Goal: Obtain resource: Obtain resource

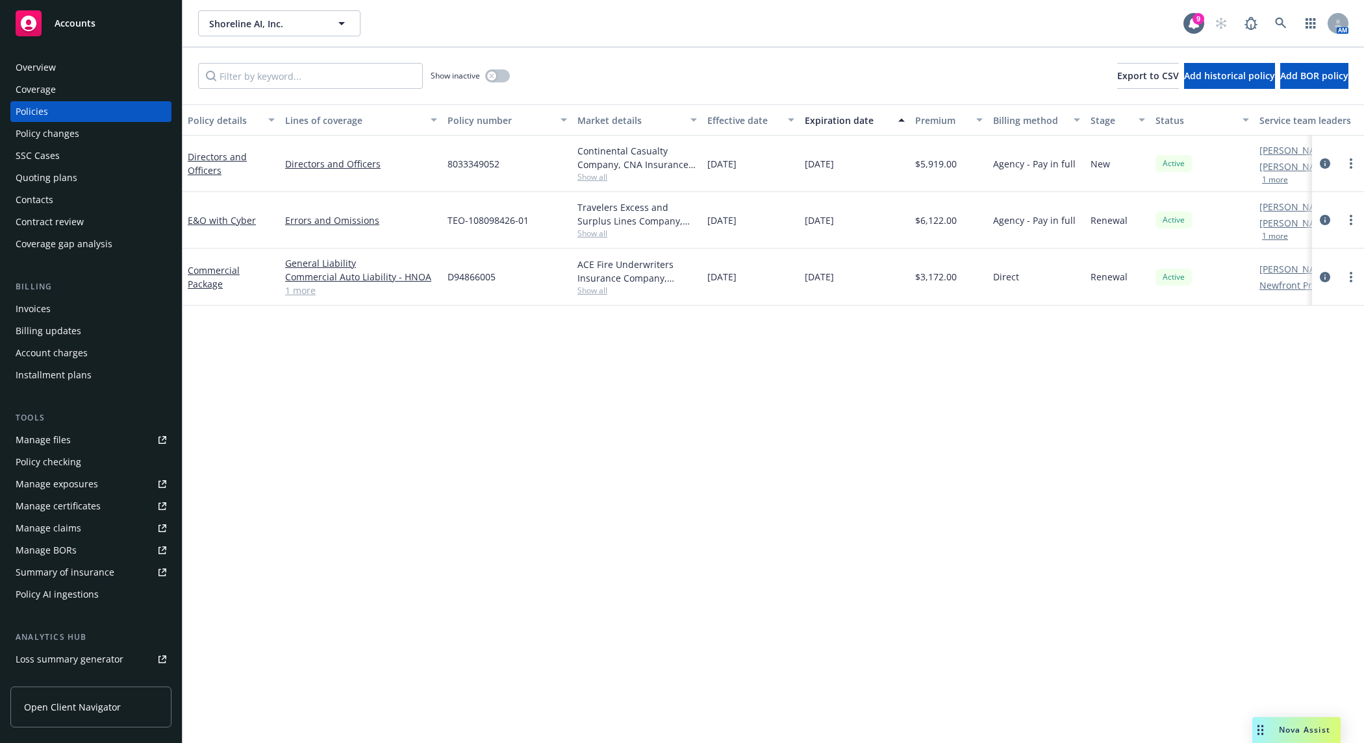
click at [75, 73] on div "Overview" at bounding box center [91, 67] width 151 height 21
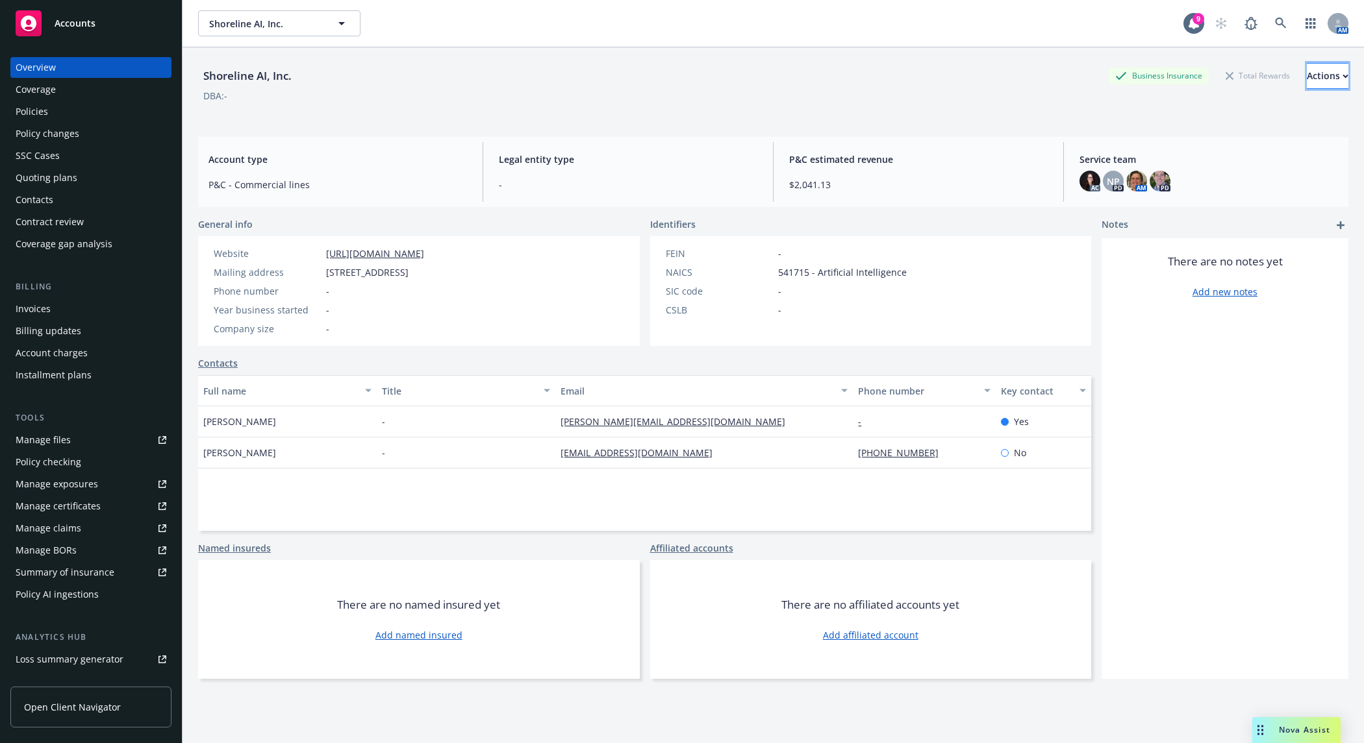
click at [1306, 71] on div "Actions" at bounding box center [1327, 76] width 42 height 25
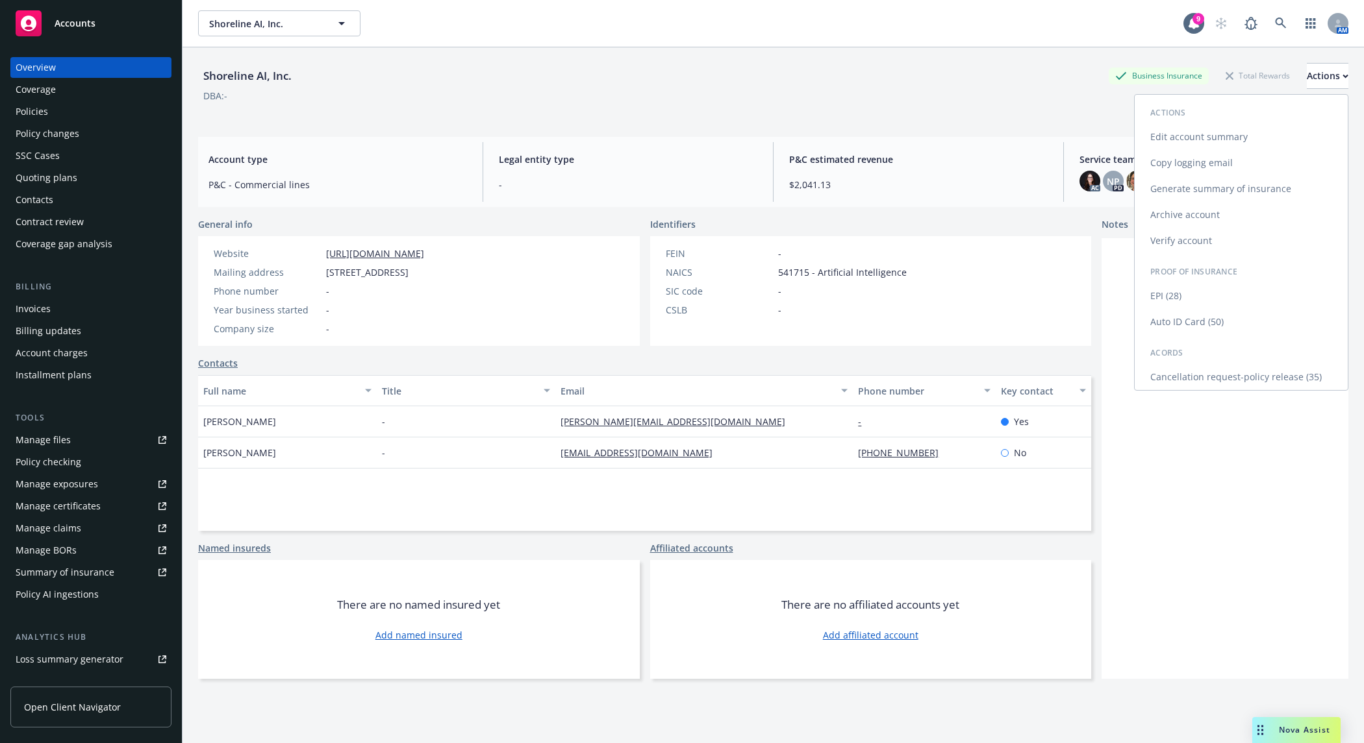
click at [1236, 190] on link "Generate summary of insurance" at bounding box center [1240, 189] width 213 height 26
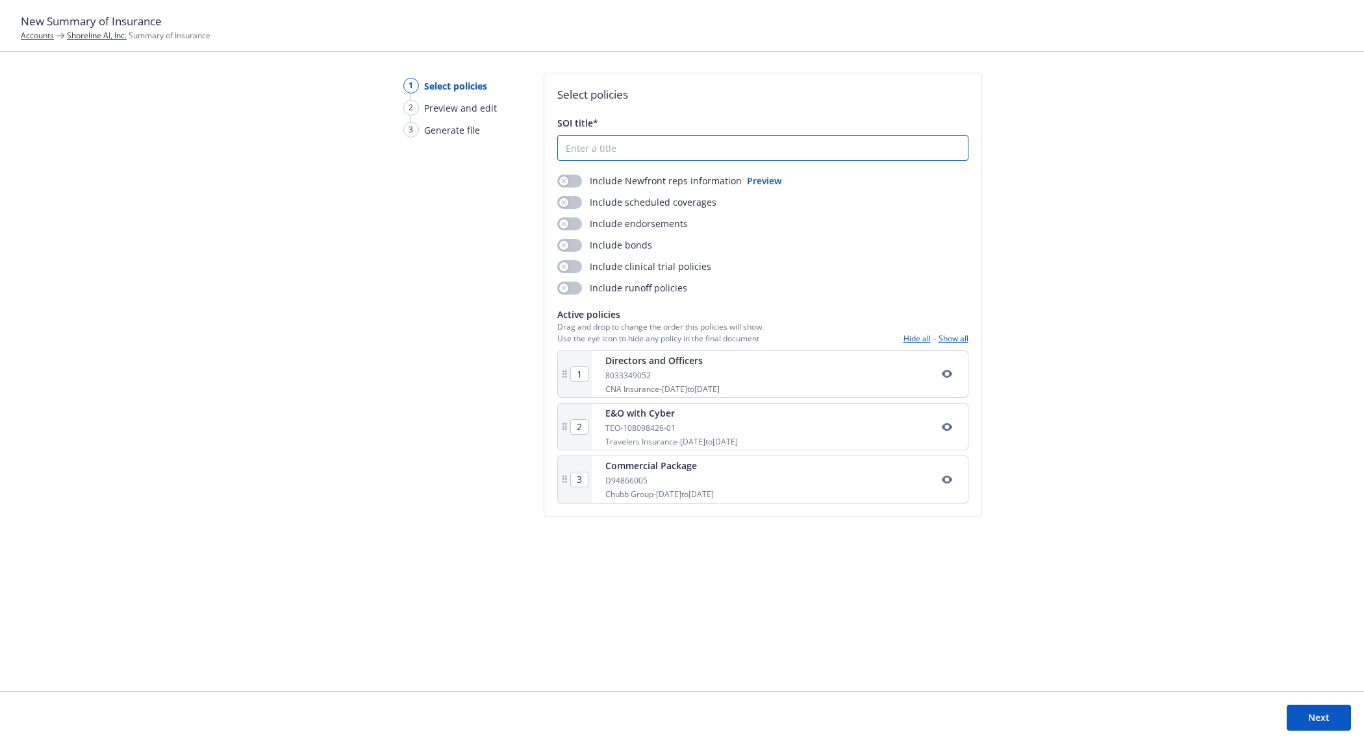
click at [633, 155] on input "SOI title*" at bounding box center [763, 148] width 410 height 25
click at [727, 154] on input "Shoreline Summary of Insurance" at bounding box center [763, 148] width 410 height 25
type input "Shoreline Summary of Insurance"
click at [561, 202] on icon "button" at bounding box center [563, 202] width 5 height 5
click at [561, 202] on button "button" at bounding box center [569, 202] width 25 height 13
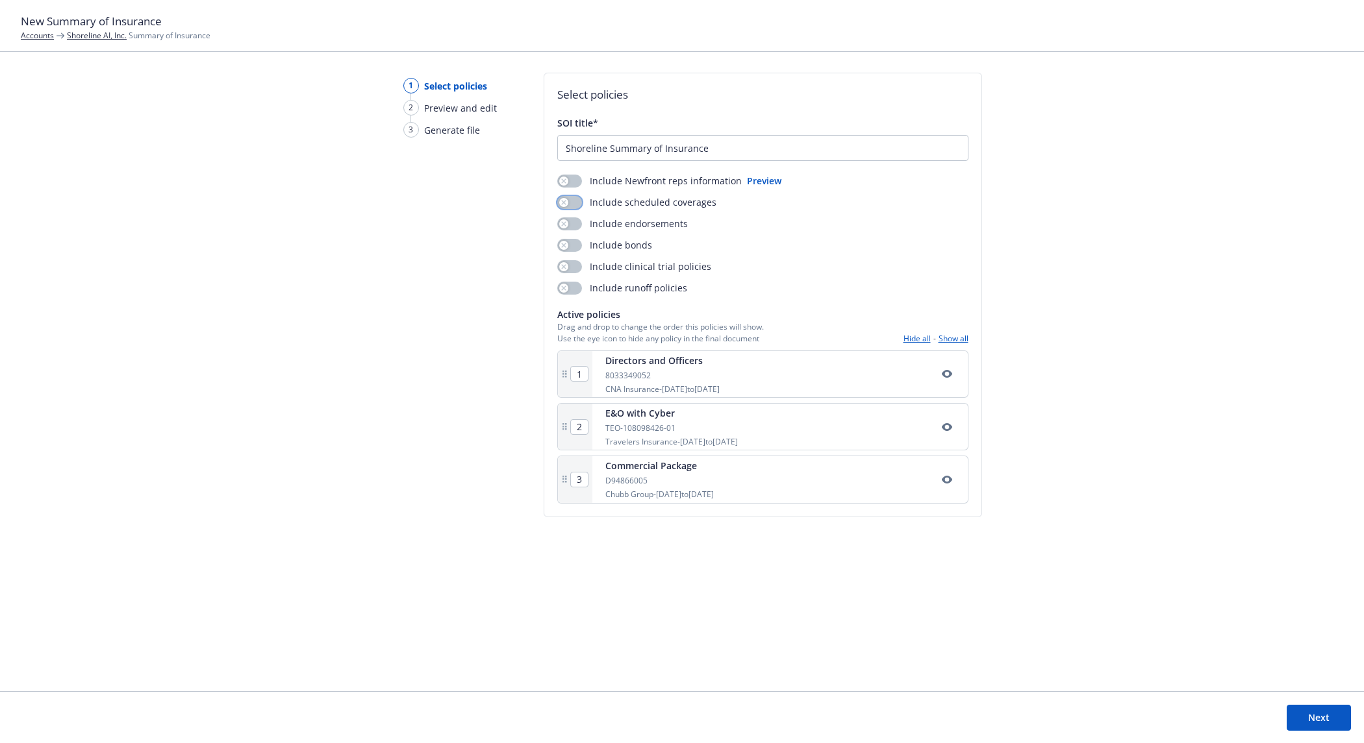
click at [561, 202] on icon "button" at bounding box center [563, 202] width 5 height 5
drag, startPoint x: 1339, startPoint y: 716, endPoint x: 671, endPoint y: 501, distance: 701.2
click at [677, 502] on div "New Summary of Insurance Accounts Shoreline AI, Inc. Summary of Insurance 1 Sel…" at bounding box center [682, 371] width 1364 height 743
drag, startPoint x: 560, startPoint y: 475, endPoint x: 568, endPoint y: 356, distance: 119.1
click at [568, 356] on div "1 Directors and Officers 8033349052 CNA Insurance - [DATE] to [DATE] 2 E&O with…" at bounding box center [762, 427] width 411 height 153
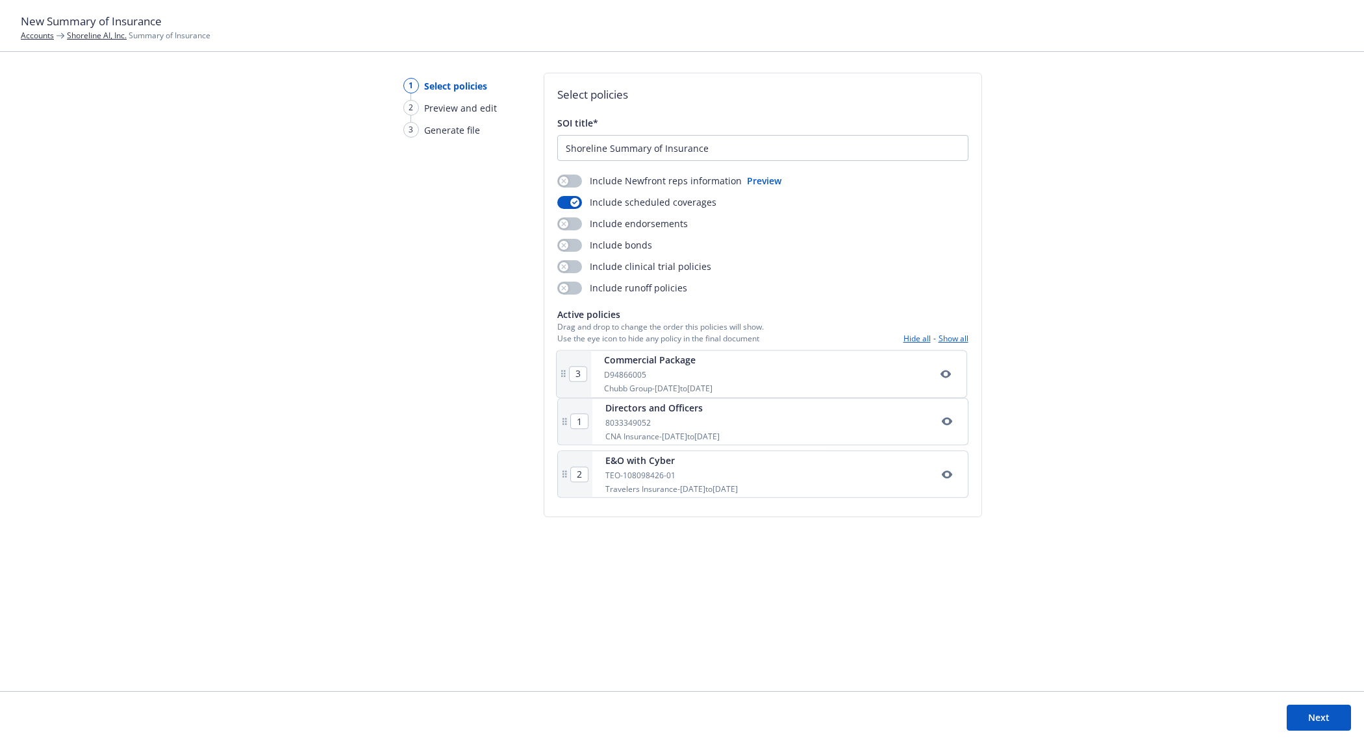
type input "2"
type input "3"
type input "1"
click at [1325, 709] on button "Next" at bounding box center [1318, 718] width 64 height 26
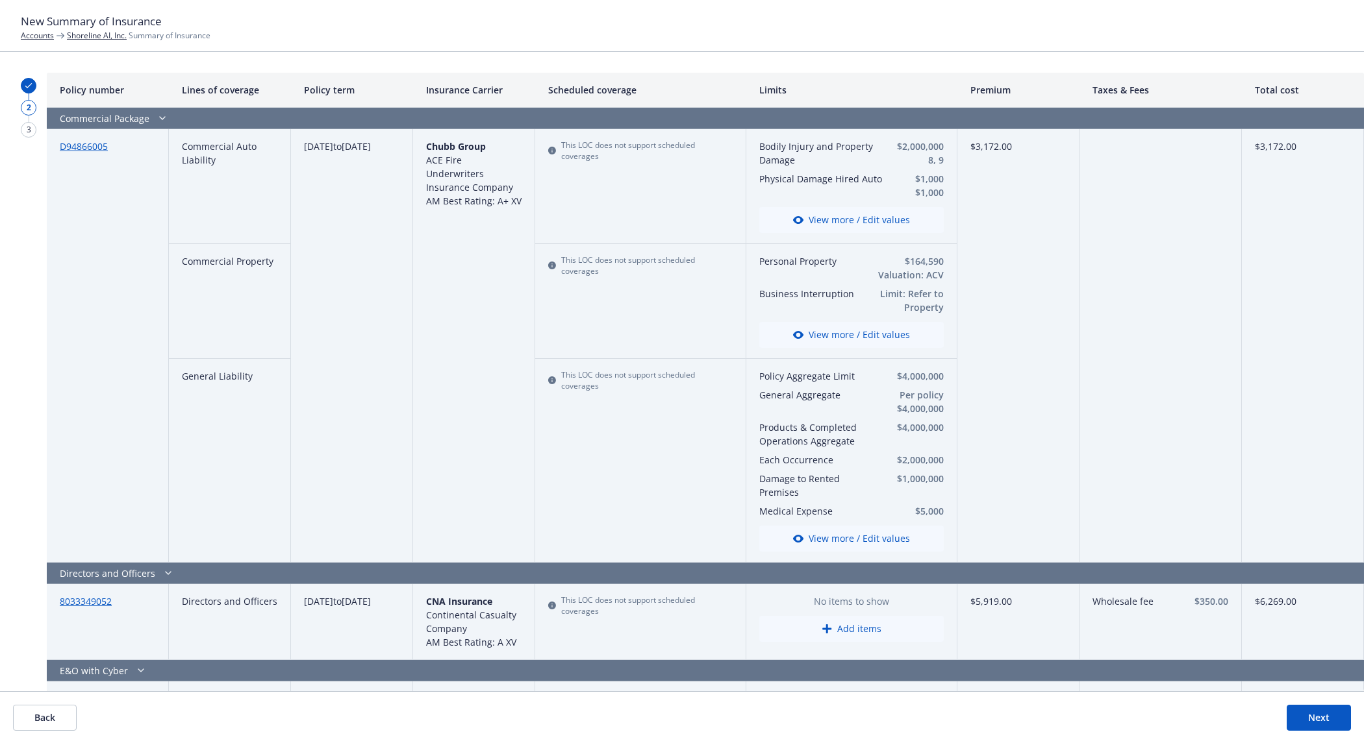
click at [51, 719] on button "Back" at bounding box center [45, 718] width 64 height 26
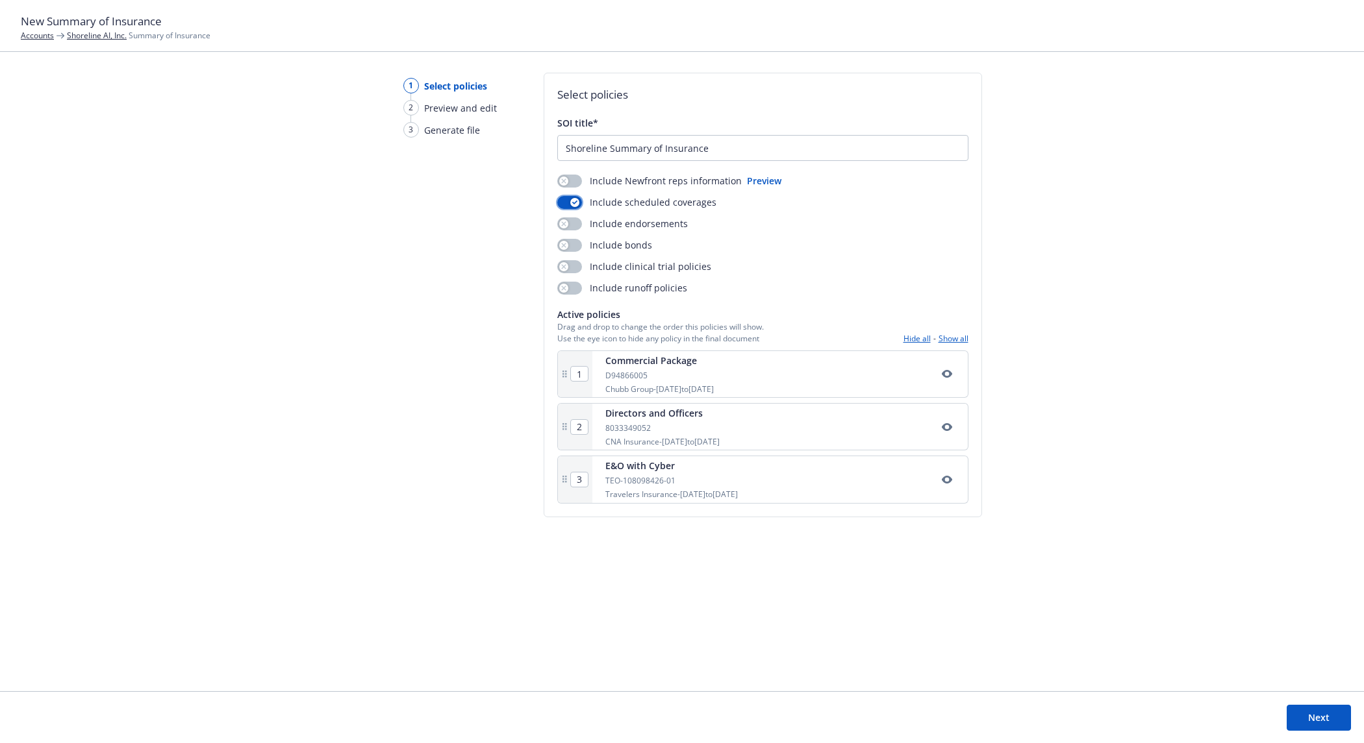
click at [574, 199] on div "button" at bounding box center [574, 202] width 9 height 9
click at [1309, 705] on button "Next" at bounding box center [1318, 718] width 64 height 26
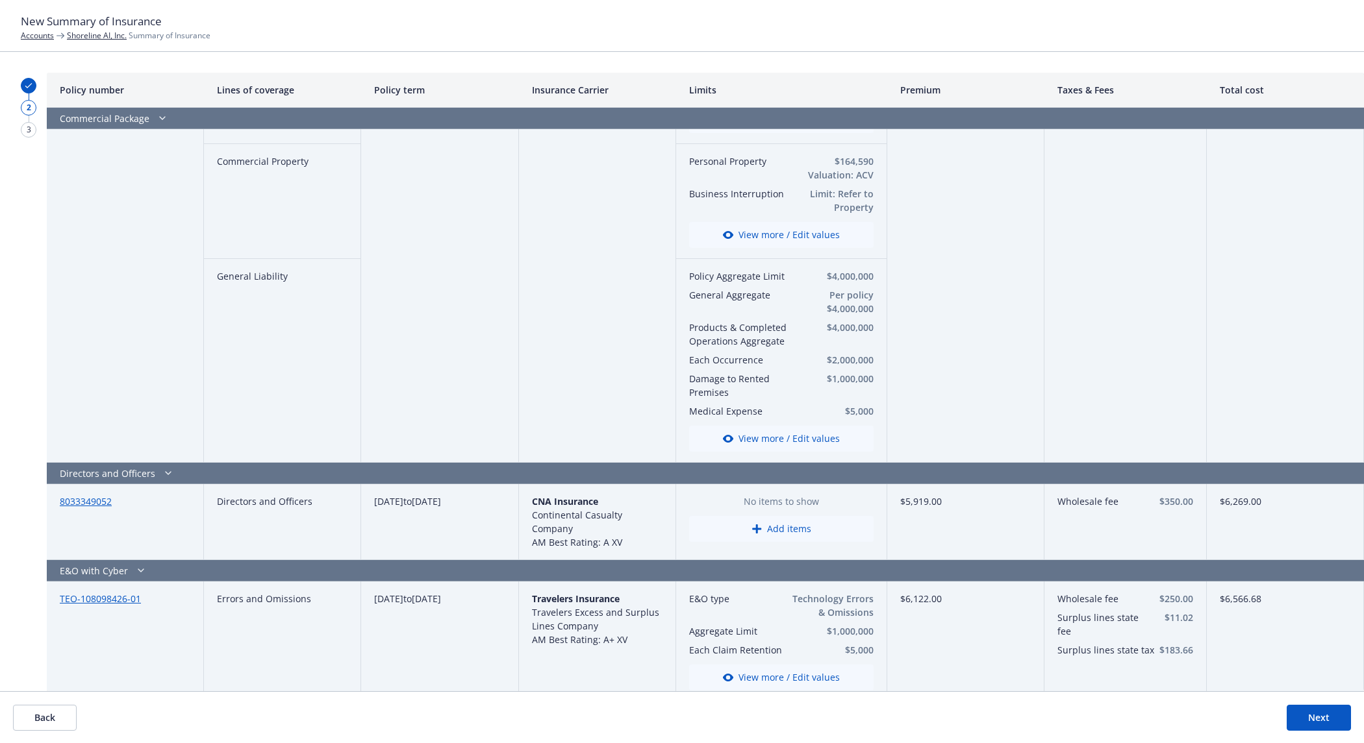
scroll to position [110, 0]
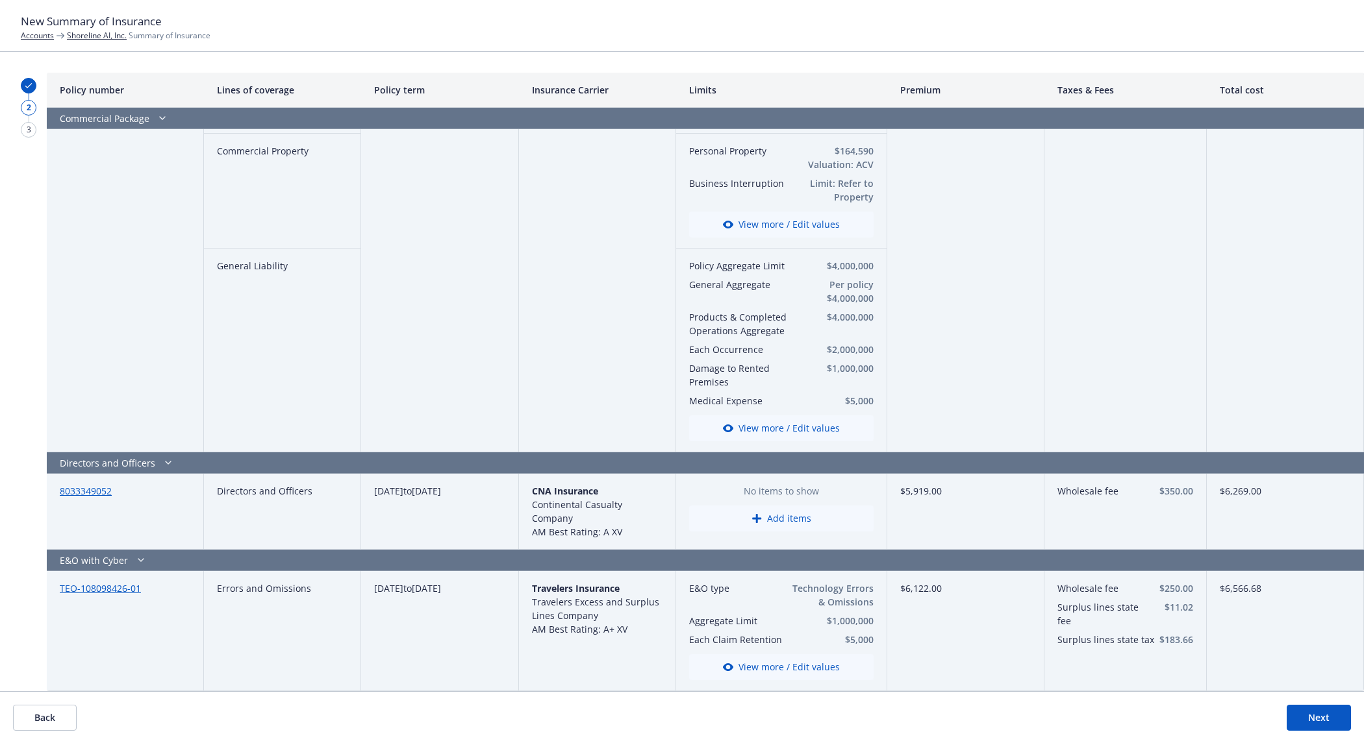
click at [779, 492] on span "No items to show" at bounding box center [781, 491] width 184 height 14
click at [934, 491] on div "$5,919.00" at bounding box center [965, 512] width 157 height 76
click at [919, 494] on div "$5,919.00" at bounding box center [965, 512] width 157 height 76
click at [1315, 718] on button "Next" at bounding box center [1318, 718] width 64 height 26
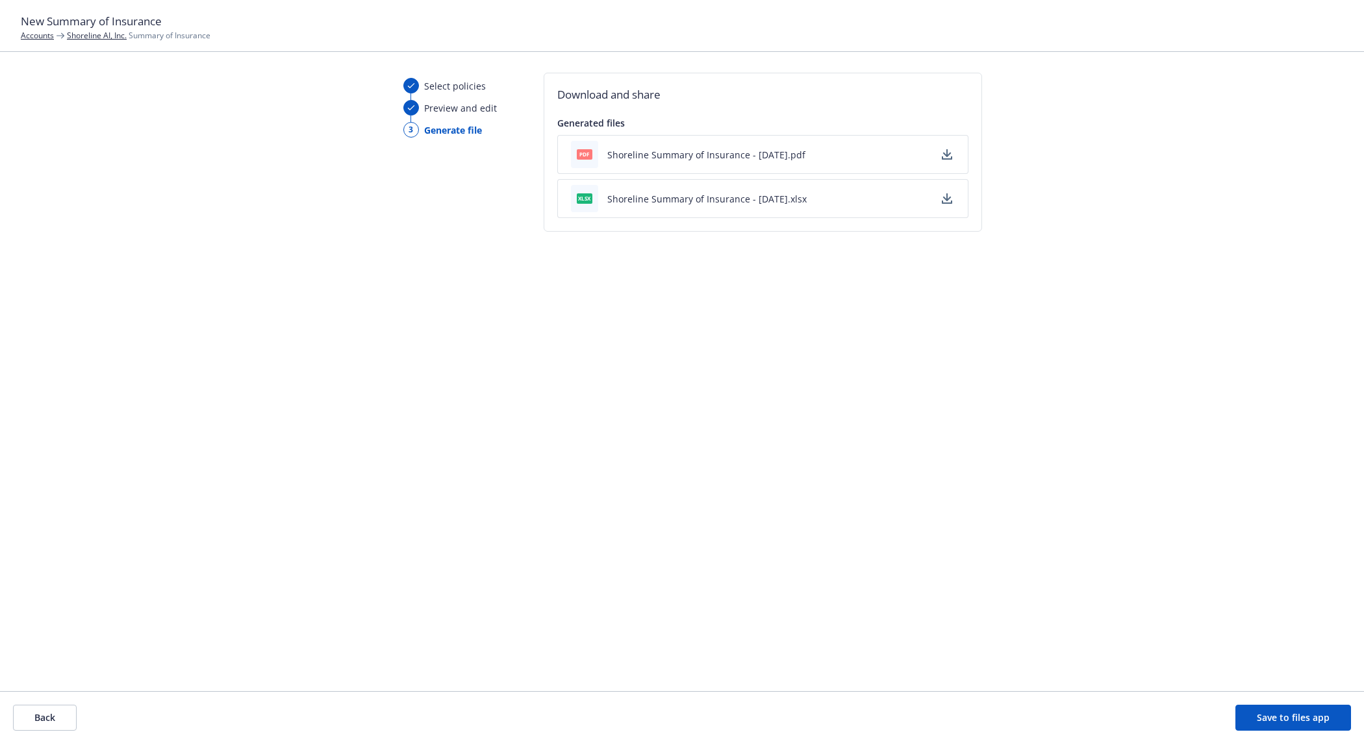
click at [950, 198] on icon "button" at bounding box center [946, 198] width 10 height 10
click at [1265, 714] on button "Save to files app" at bounding box center [1293, 718] width 116 height 26
